Goal: Information Seeking & Learning: Learn about a topic

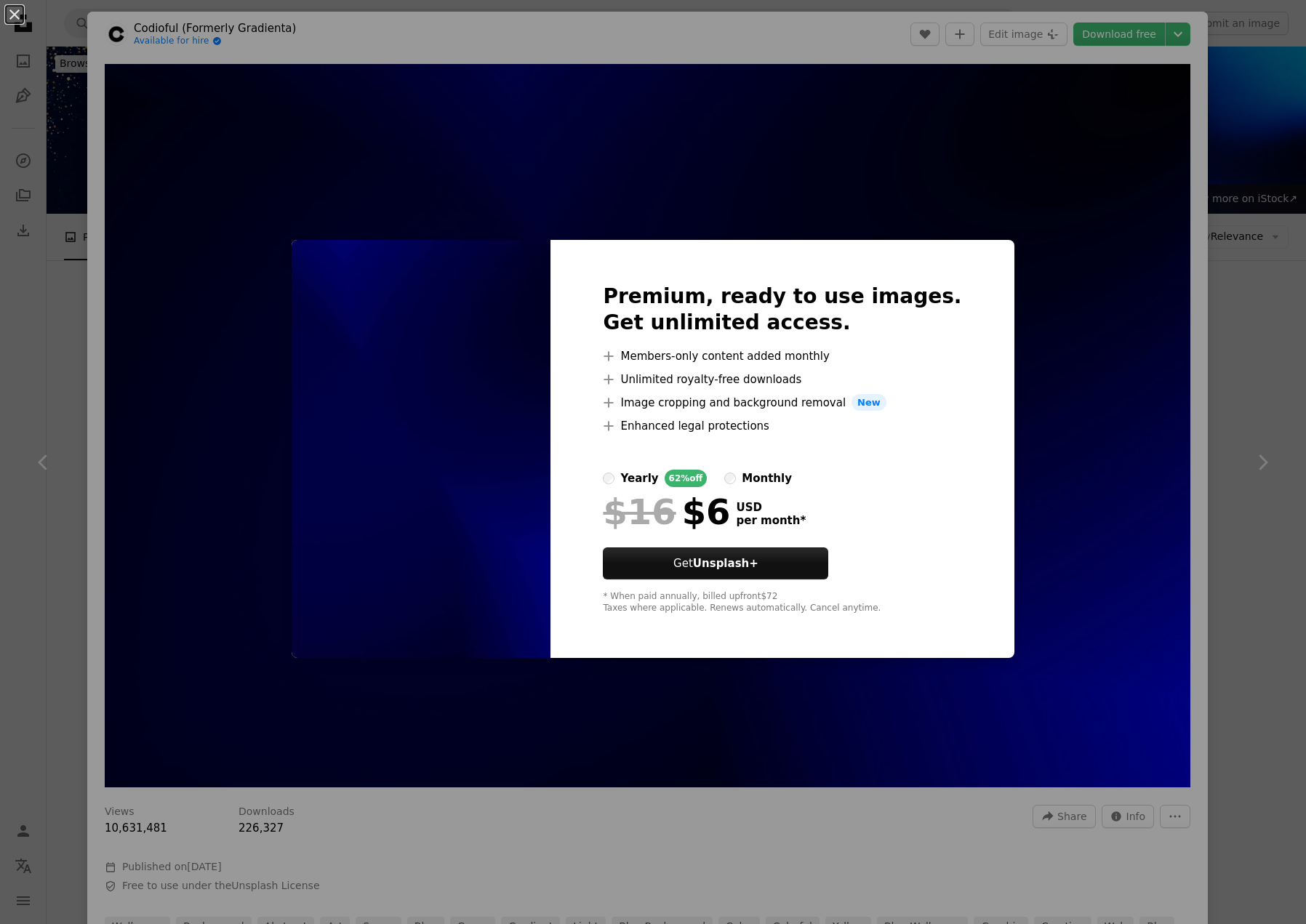
drag, startPoint x: 766, startPoint y: 857, endPoint x: 742, endPoint y: 842, distance: 28.3
click at [766, 856] on div "An X shape Premium, ready to use images. Get unlimited access. A plus sign Memb…" at bounding box center [653, 462] width 1306 height 924
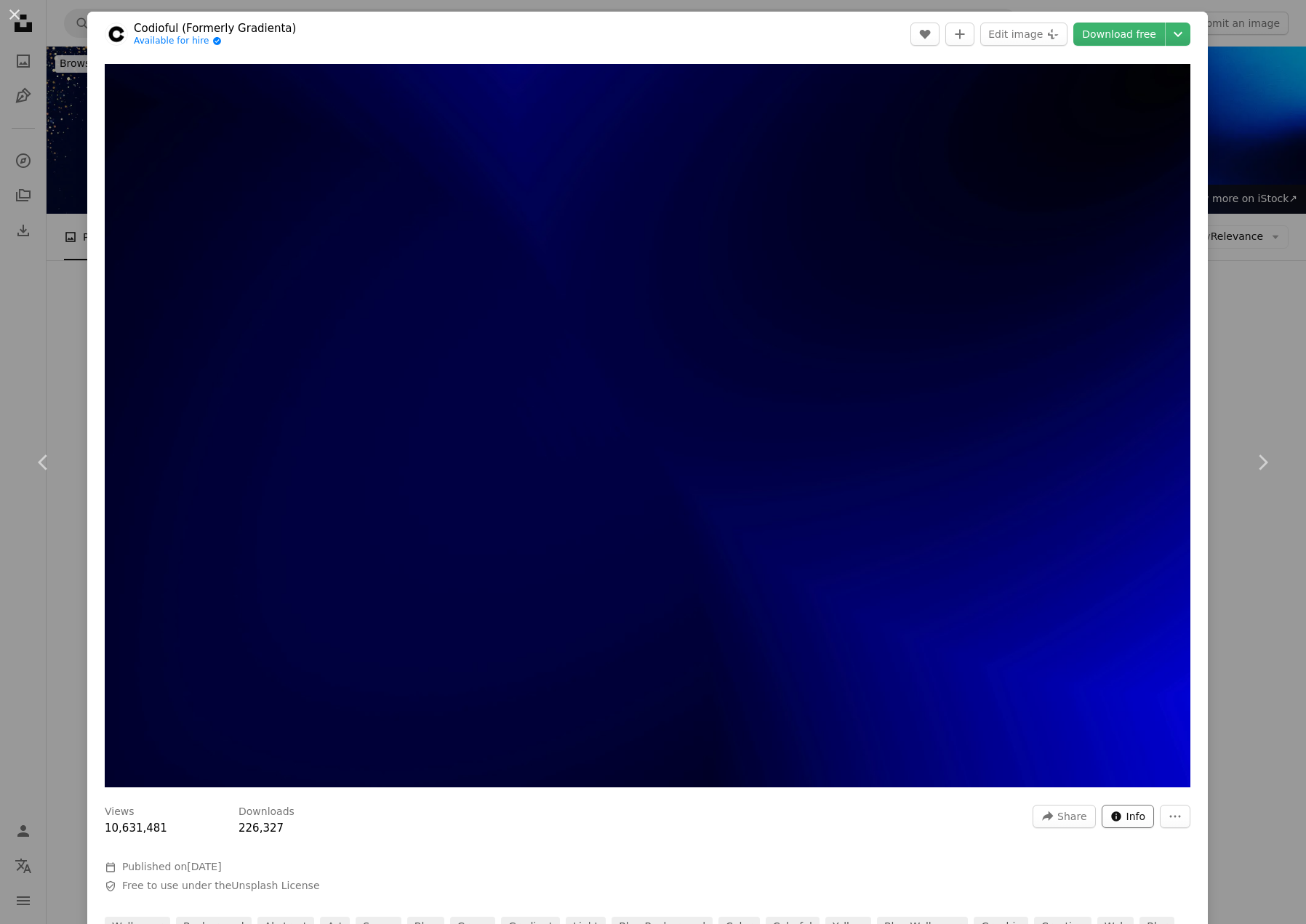
click at [1126, 812] on span "Info" at bounding box center [1135, 817] width 20 height 22
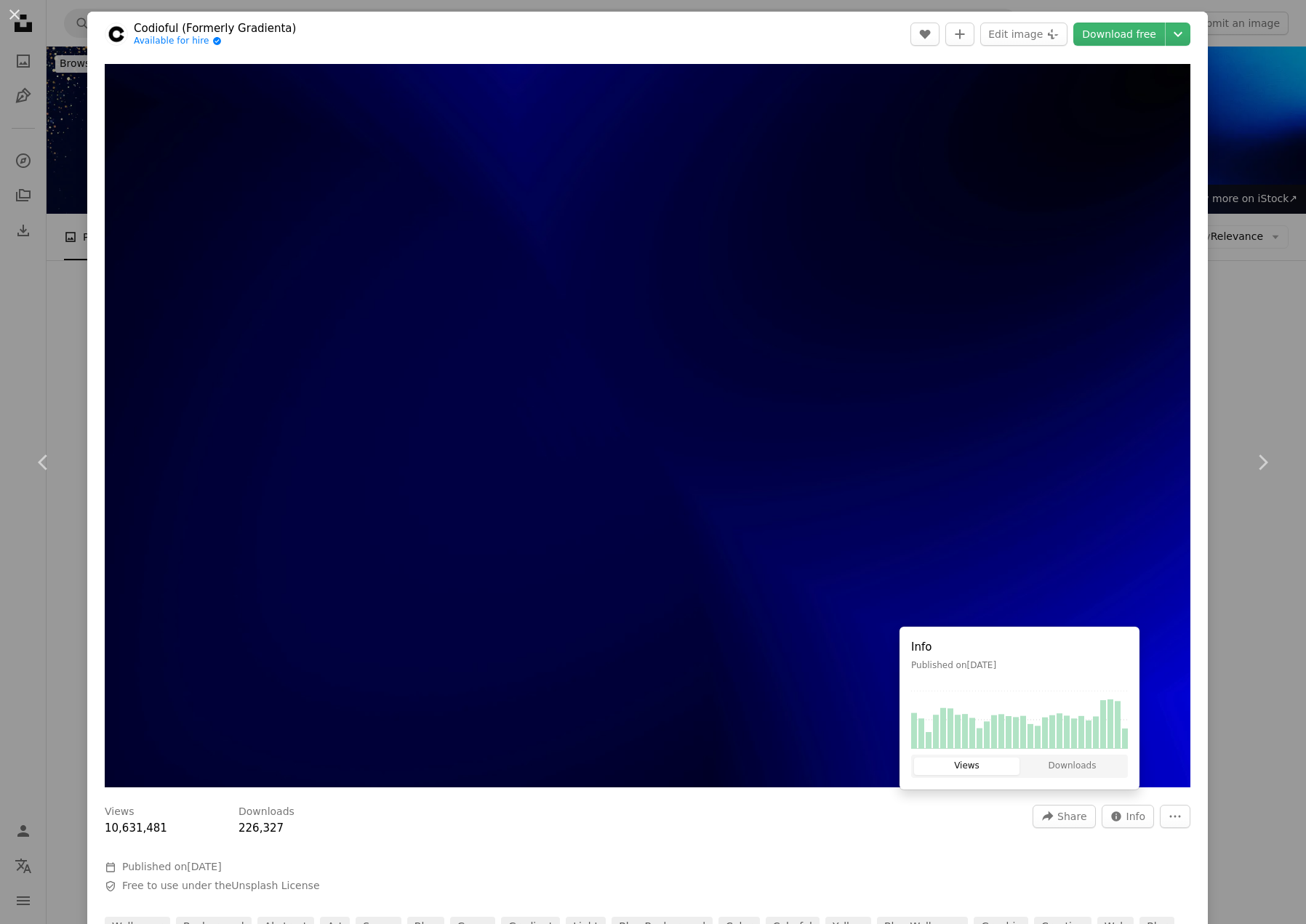
click at [1161, 837] on div at bounding box center [647, 849] width 1086 height 24
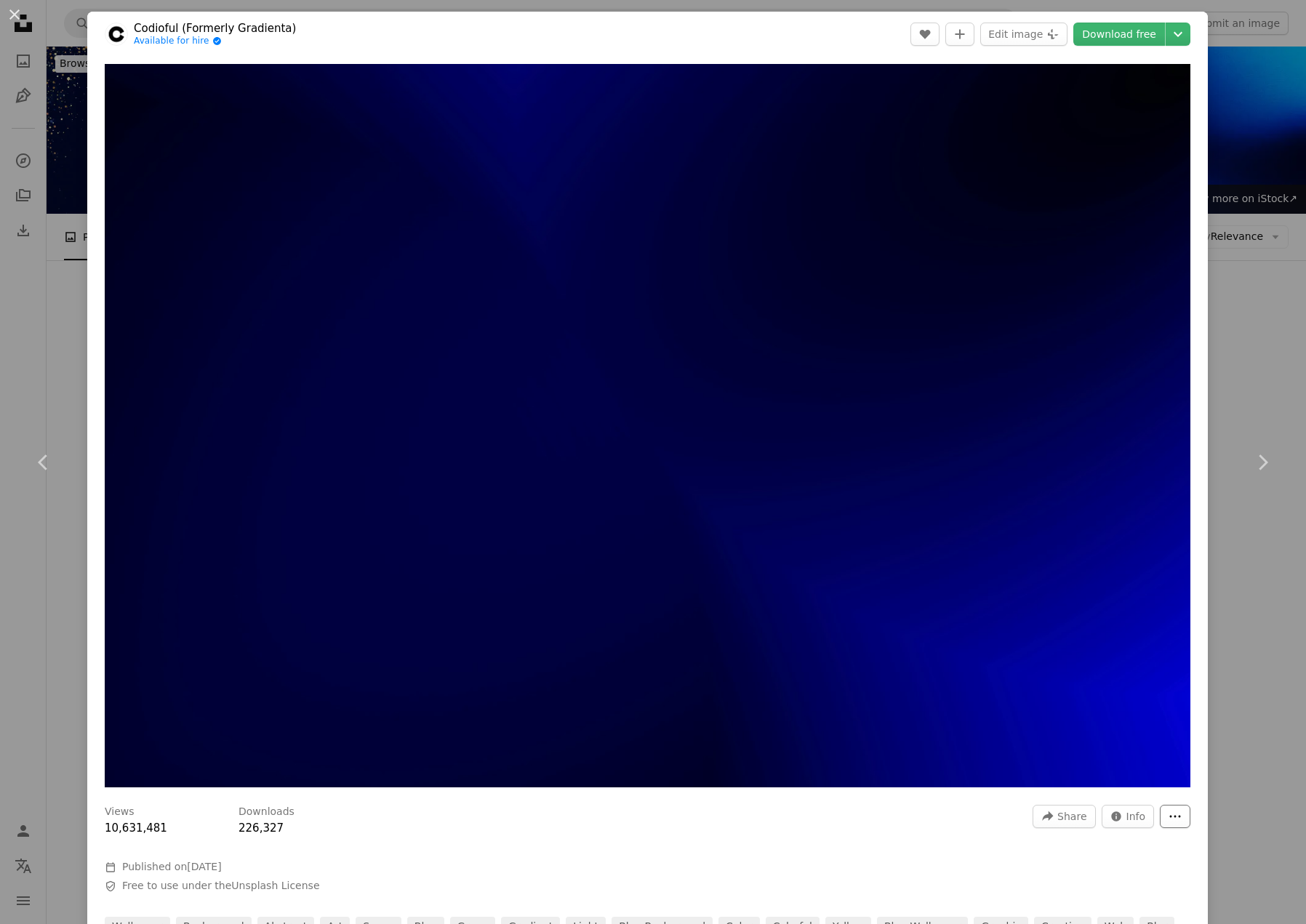
click at [1169, 811] on icon "More Actions" at bounding box center [1175, 817] width 13 height 13
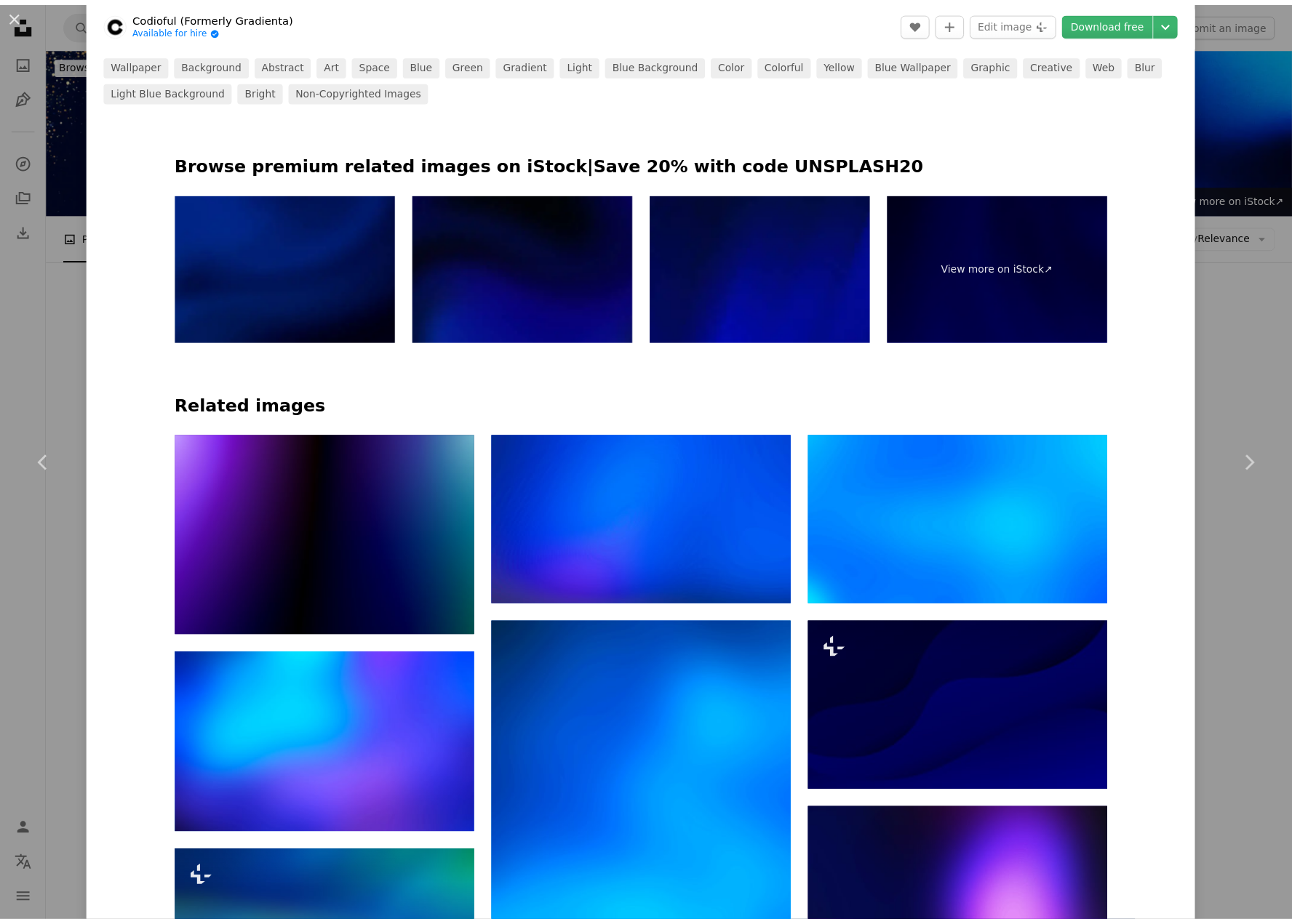
scroll to position [873, 0]
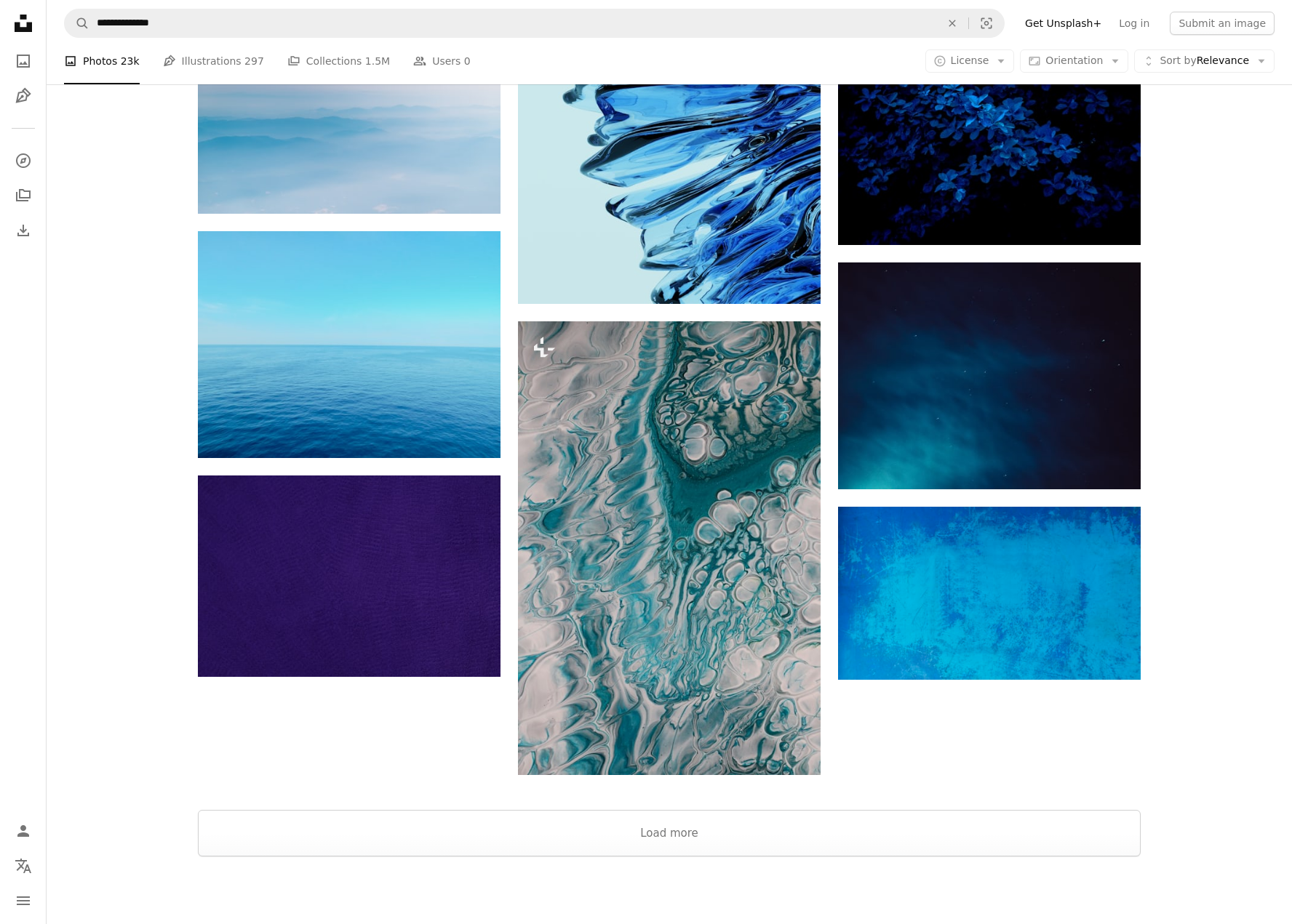
scroll to position [1627, 0]
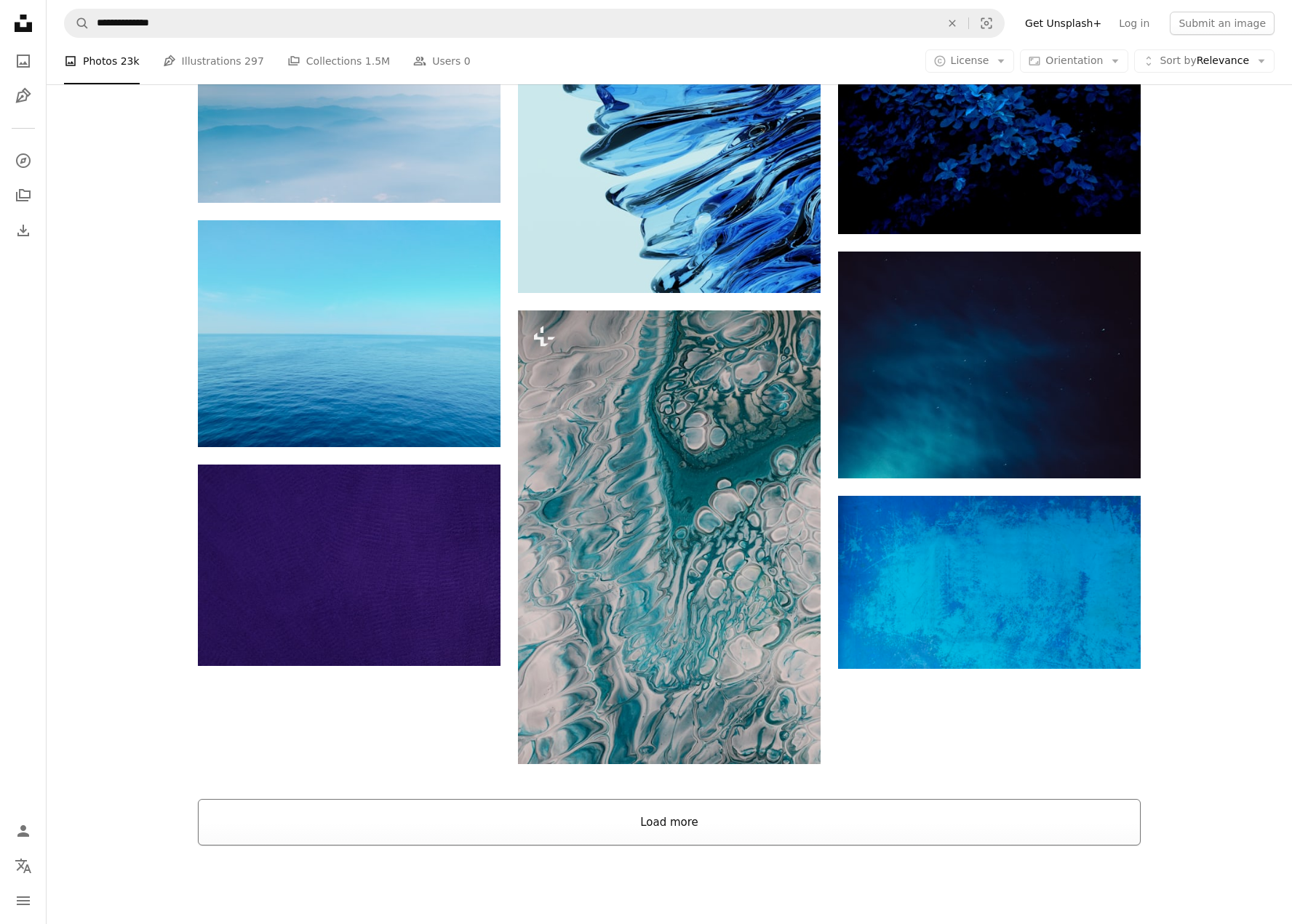
click at [721, 799] on button "Load more" at bounding box center [669, 822] width 943 height 46
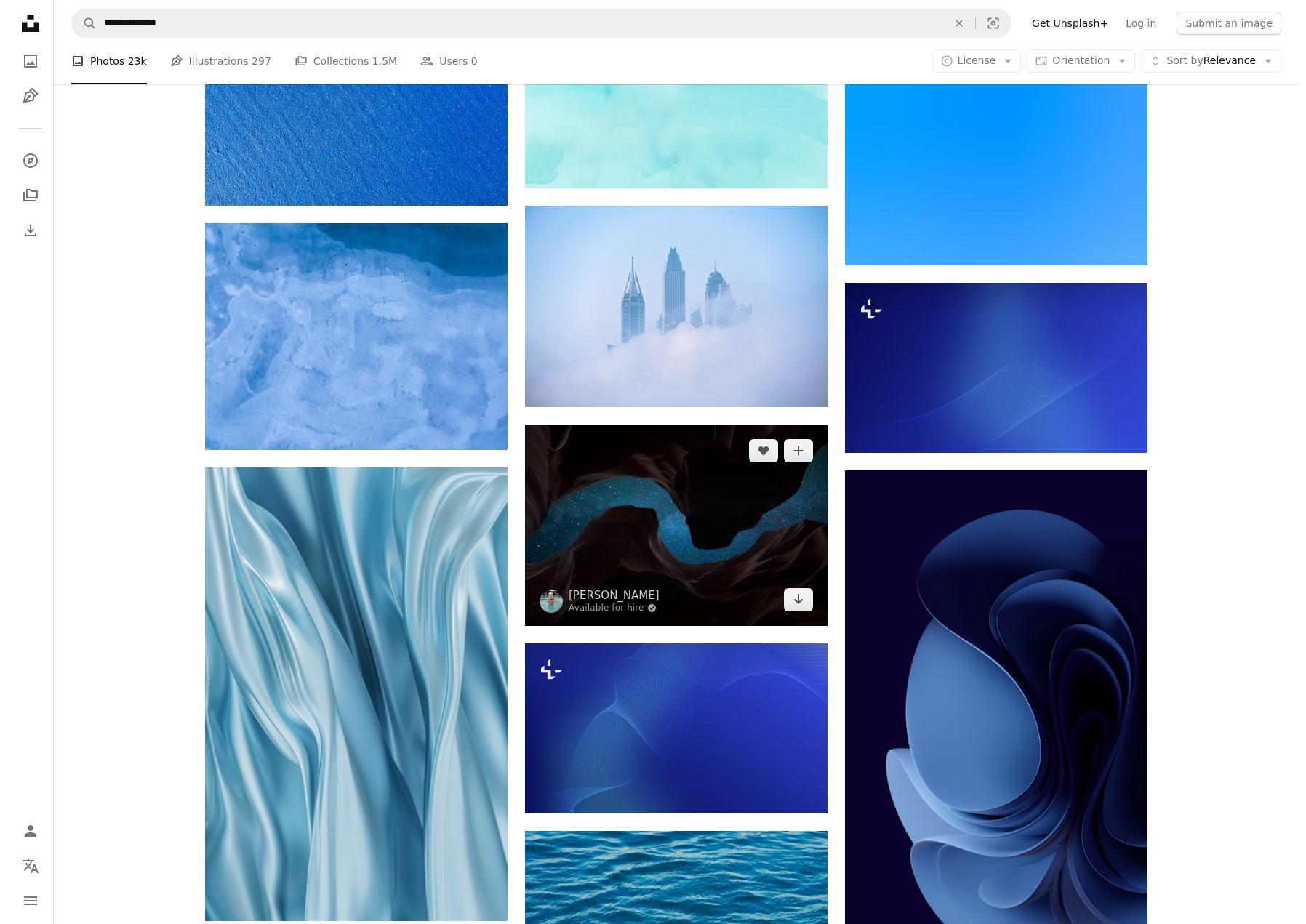
scroll to position [5118, 0]
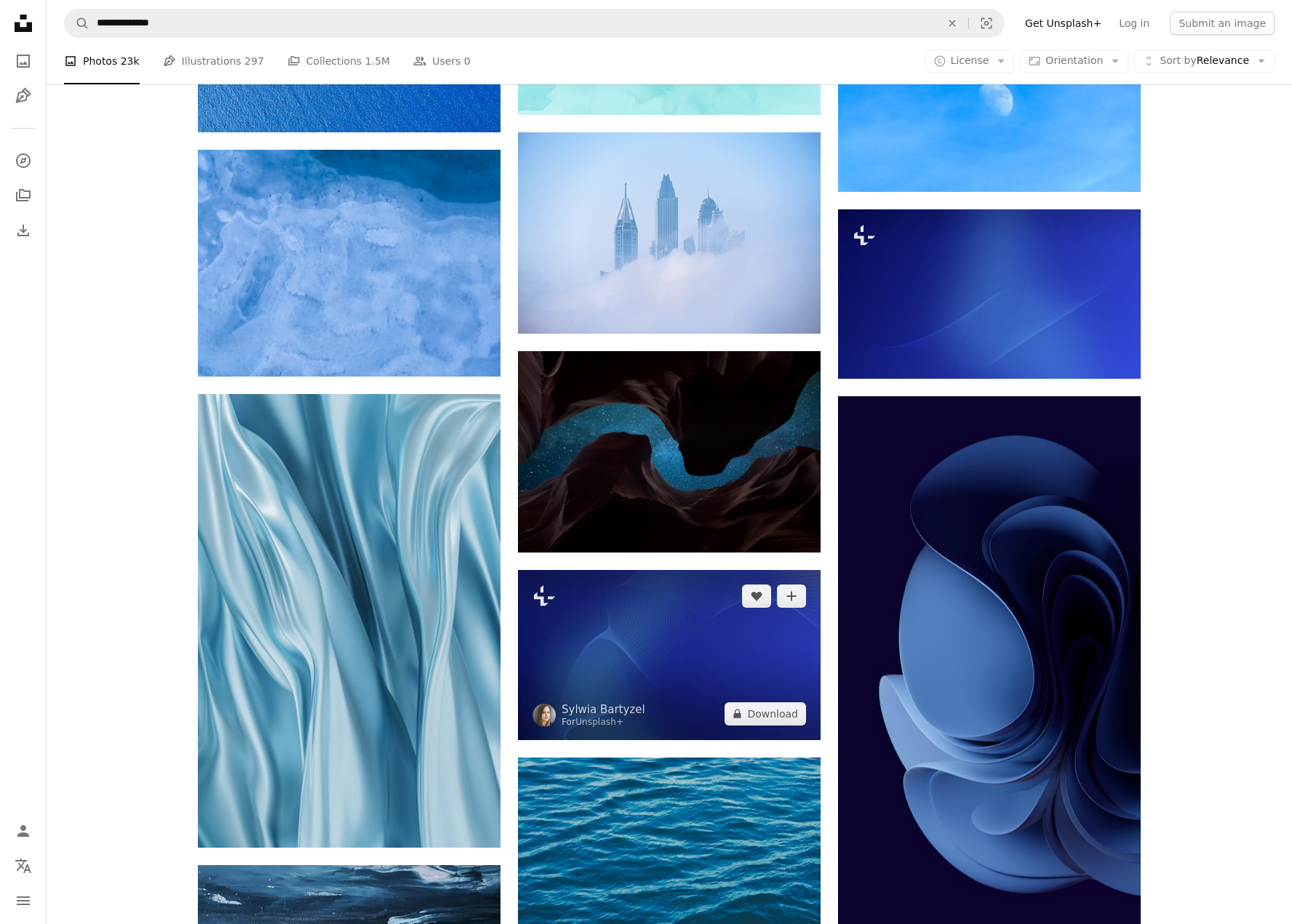
click at [709, 570] on img at bounding box center [669, 656] width 303 height 171
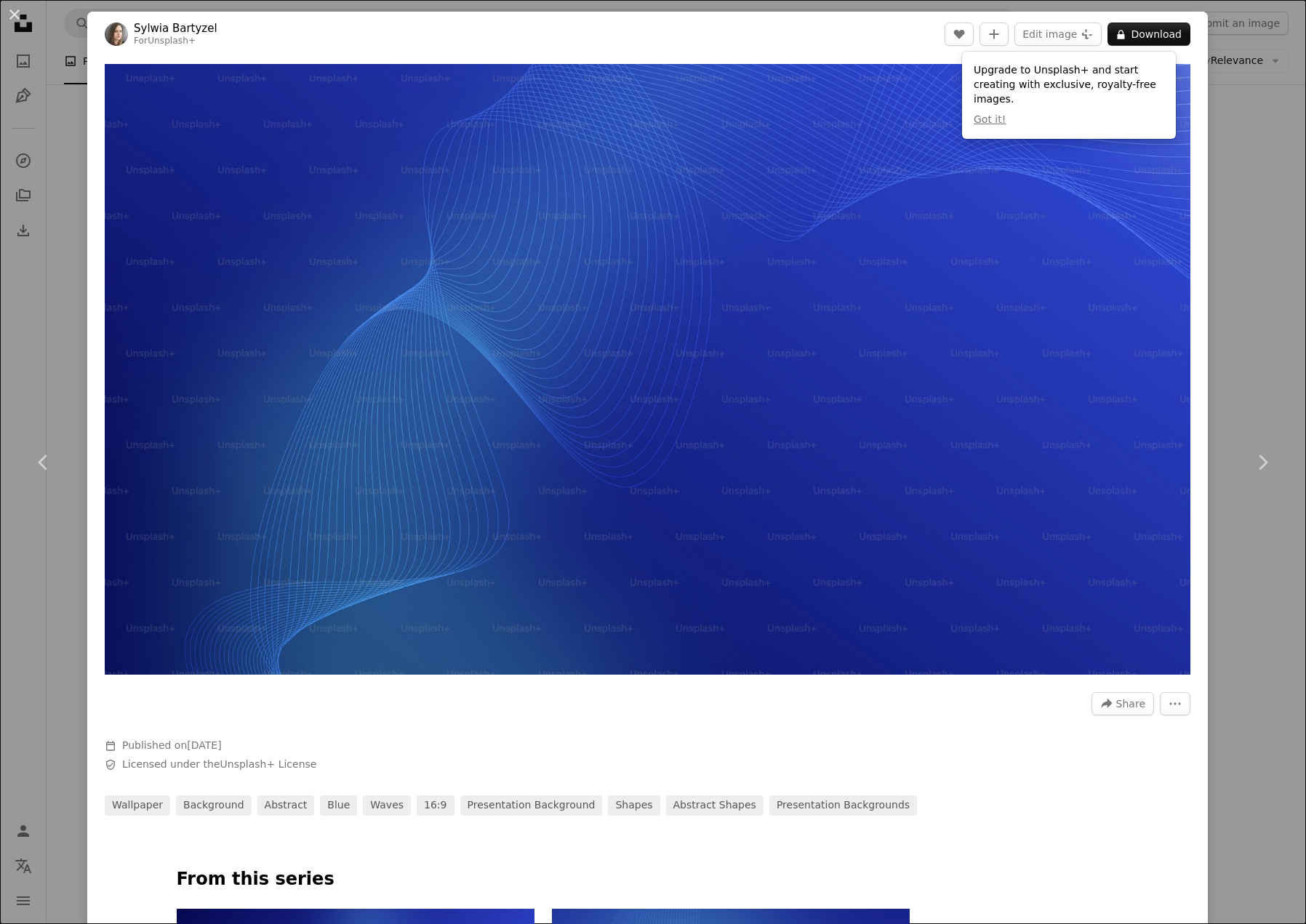
click at [957, 759] on div "A forward-right arrow Share More Actions Calendar outlined Published on [DATE] …" at bounding box center [647, 749] width 1121 height 134
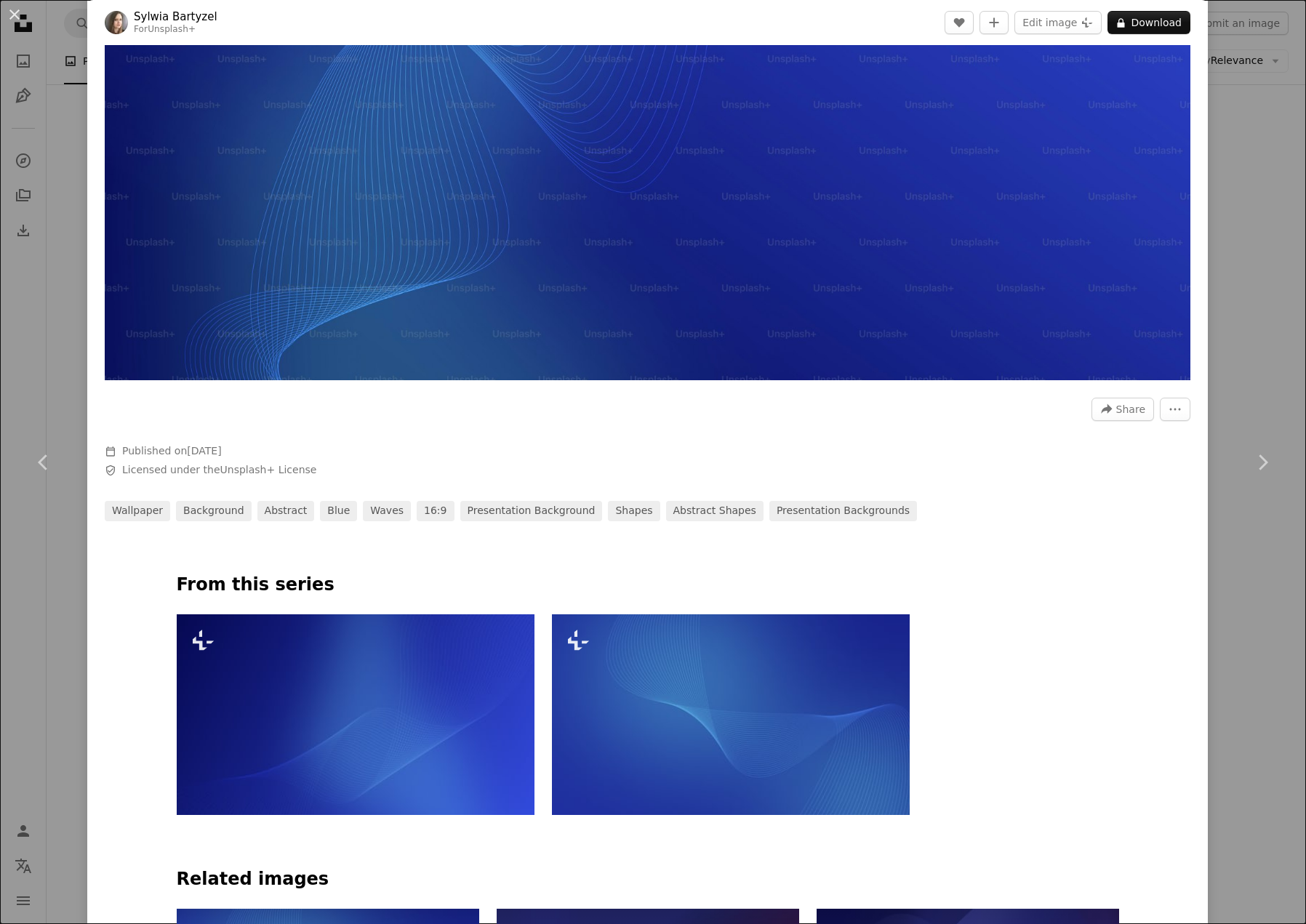
scroll to position [437, 0]
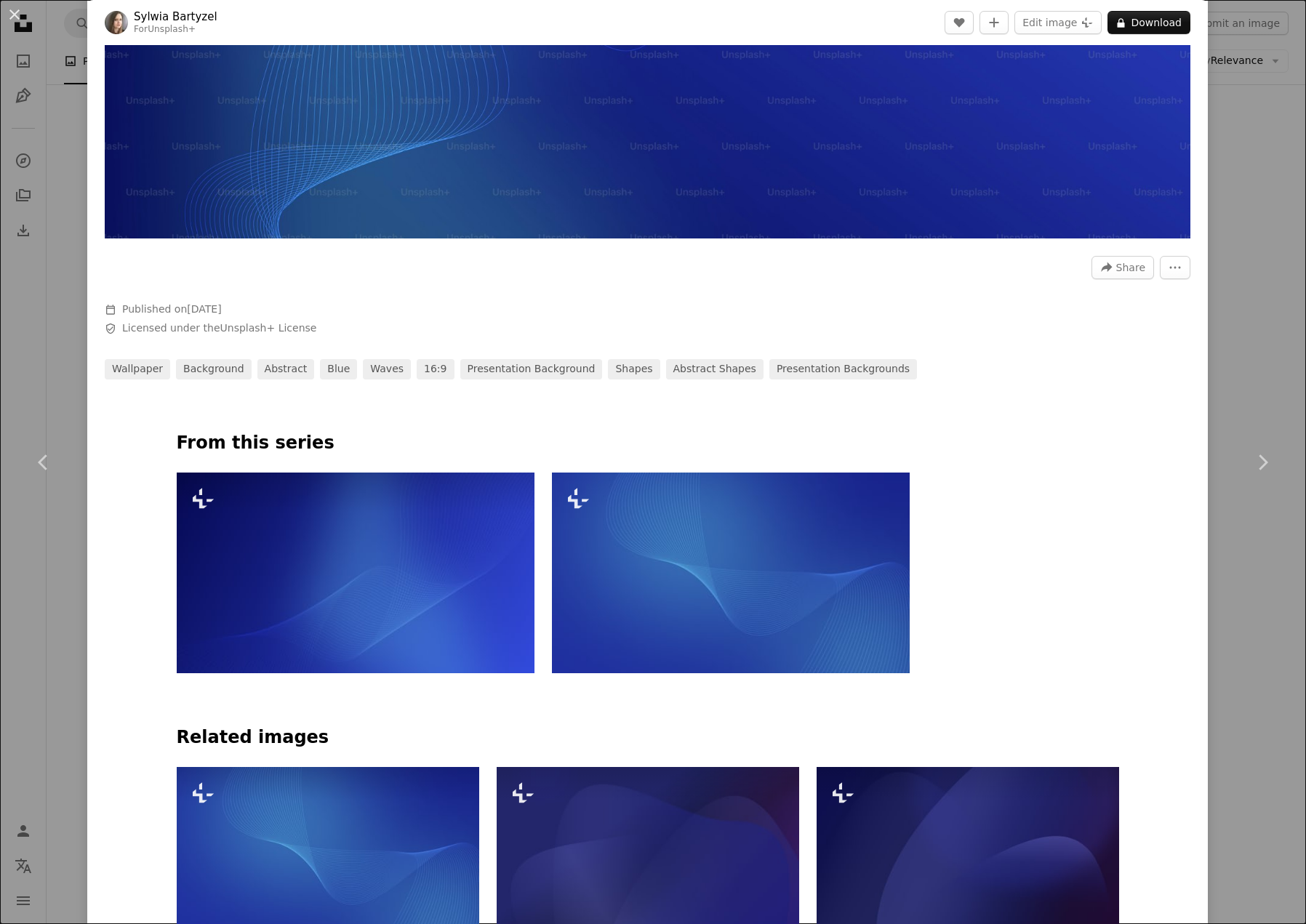
click at [400, 561] on img at bounding box center [355, 573] width 358 height 201
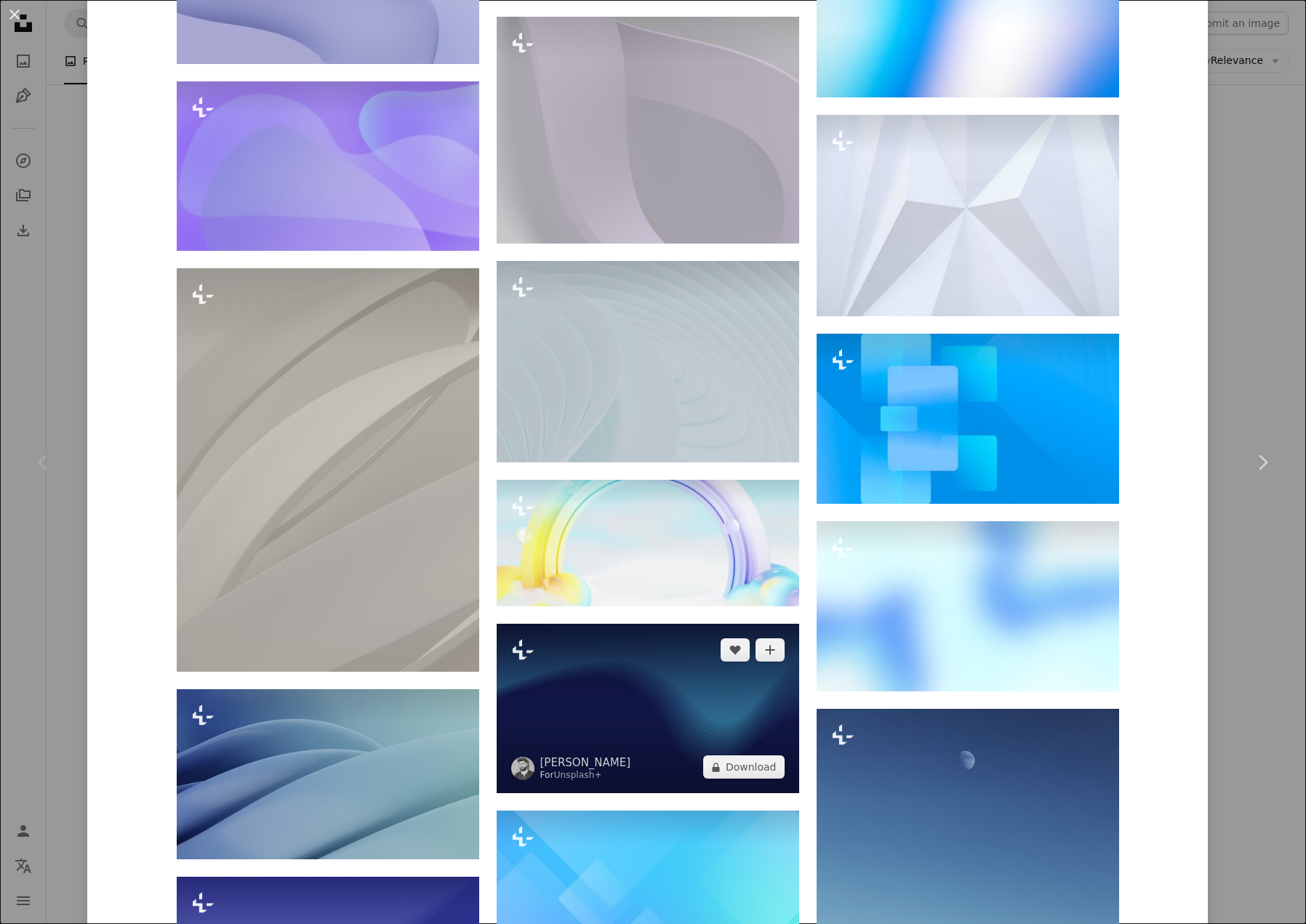
scroll to position [7621, 0]
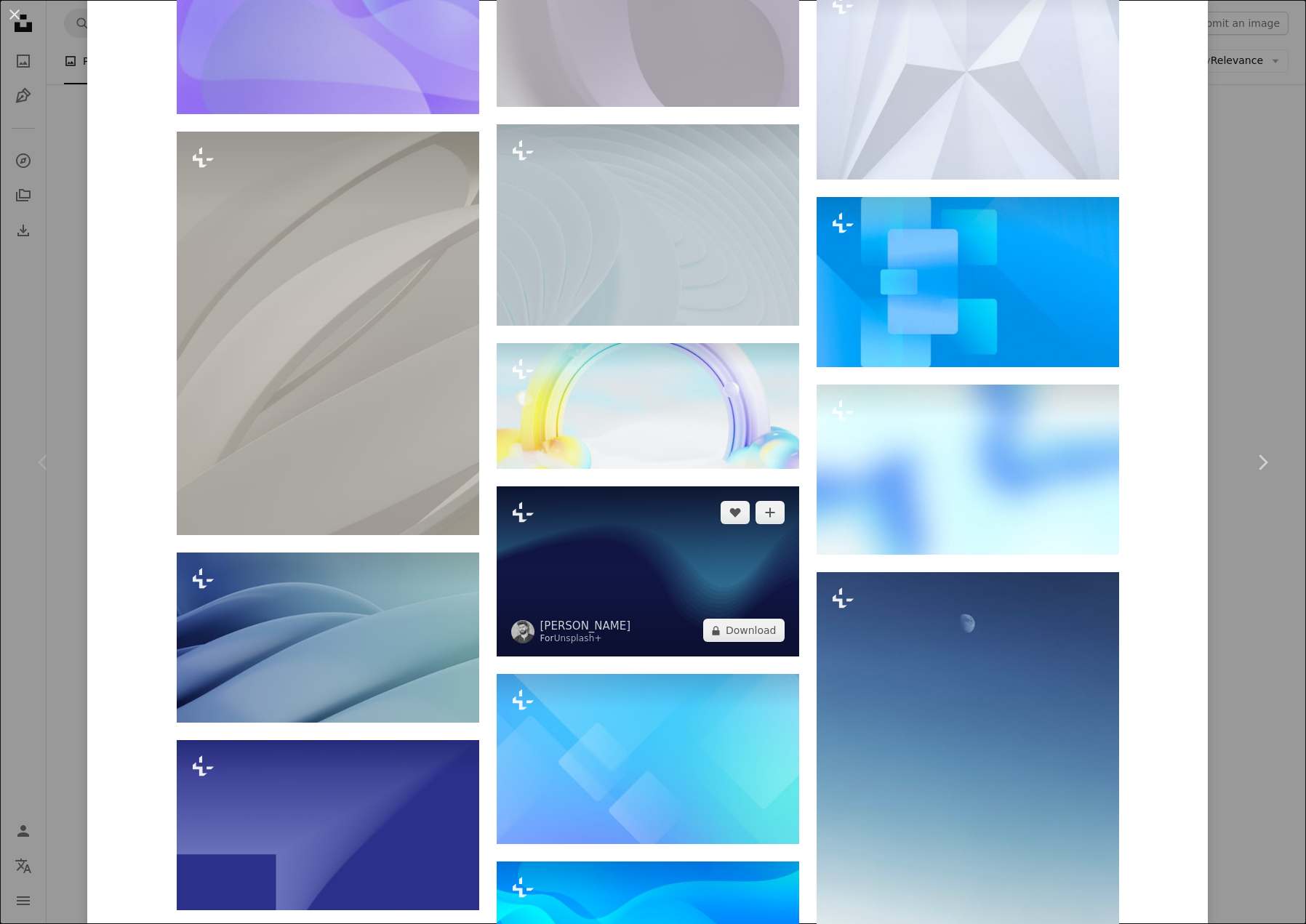
click at [640, 553] on img at bounding box center [648, 572] width 303 height 171
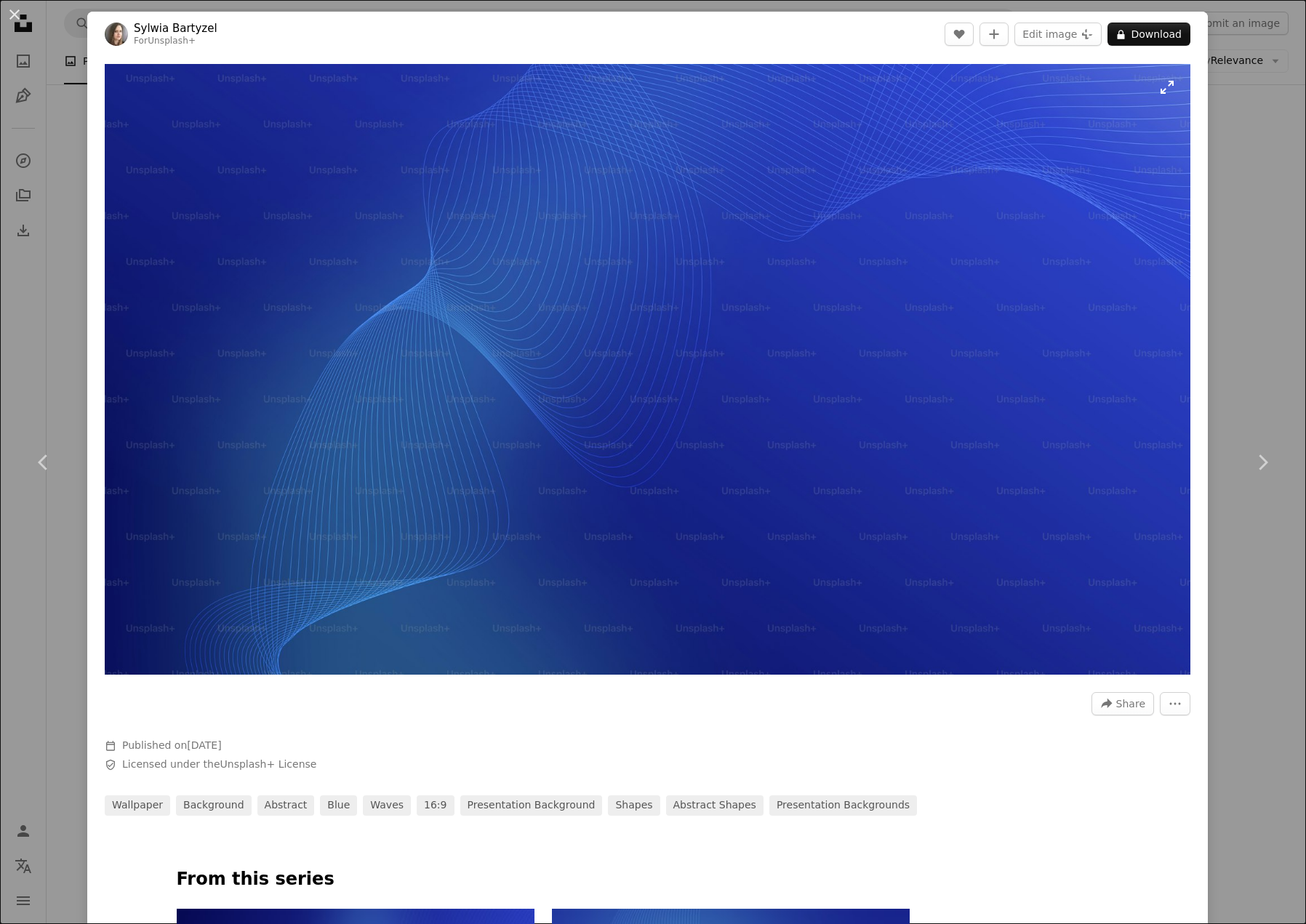
drag, startPoint x: 548, startPoint y: 402, endPoint x: 539, endPoint y: 398, distance: 9.8
